Goal: Information Seeking & Learning: Learn about a topic

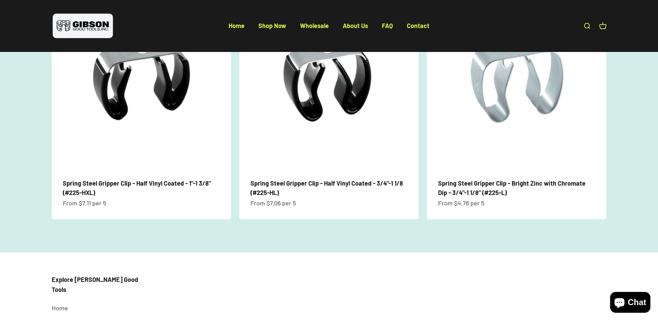
scroll to position [948, 0]
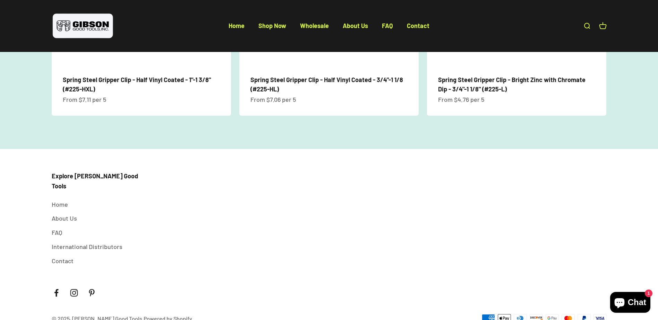
click at [49, 207] on div "Explore [PERSON_NAME] Good Tools Home About Us FAQ International Distributors C…" at bounding box center [329, 247] width 658 height 196
click at [55, 228] on link "FAQ" at bounding box center [57, 233] width 10 height 10
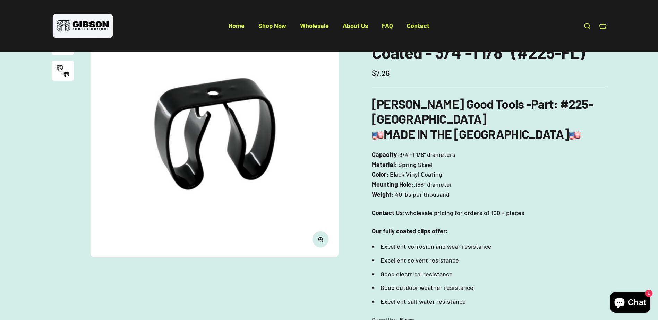
scroll to position [12, 0]
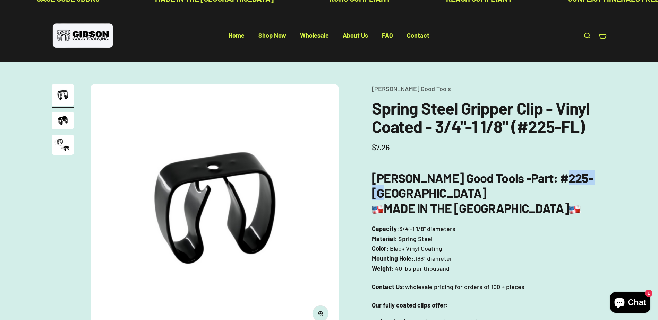
drag, startPoint x: 556, startPoint y: 178, endPoint x: 515, endPoint y: 181, distance: 41.3
click at [515, 181] on h3 "[PERSON_NAME] Good Tools - Part : #225-FL MADE IN THE [GEOGRAPHIC_DATA]" at bounding box center [489, 193] width 235 height 45
copy strong "225-[GEOGRAPHIC_DATA]"
click at [65, 145] on img "Go to item 3" at bounding box center [63, 145] width 22 height 20
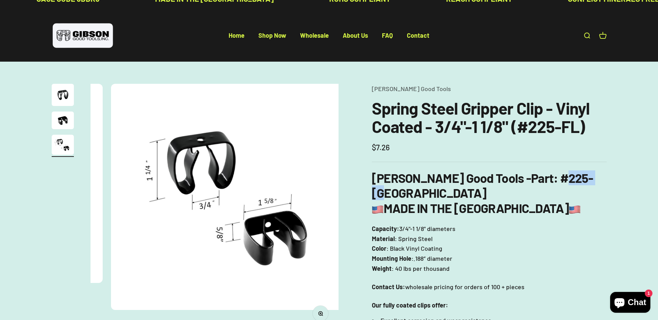
scroll to position [0, 512]
